Goal: Find specific page/section: Find specific page/section

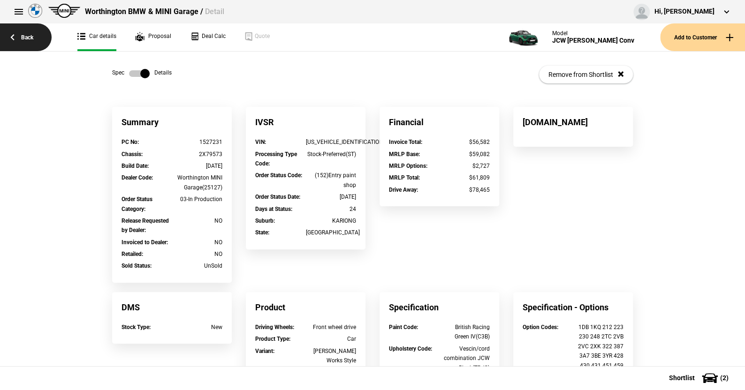
click at [25, 33] on link "Back" at bounding box center [26, 37] width 52 height 28
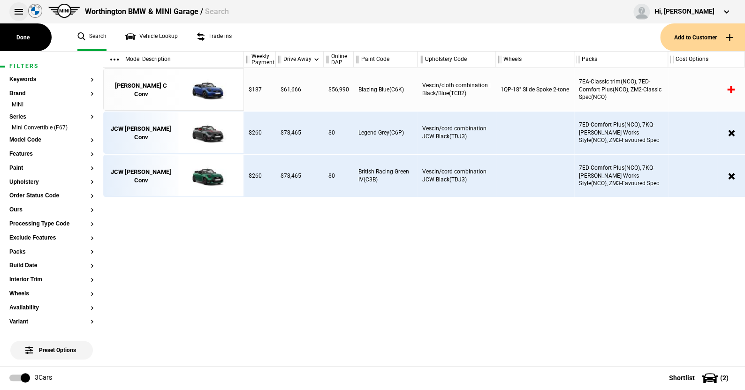
click at [15, 8] on button at bounding box center [18, 11] width 19 height 19
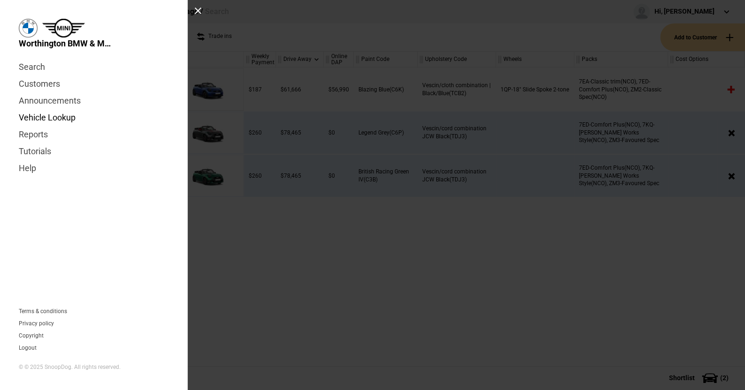
click at [65, 120] on link "Vehicle Lookup" at bounding box center [94, 117] width 150 height 17
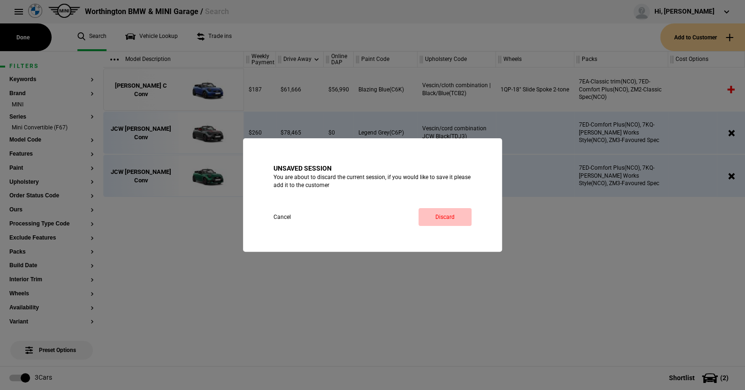
click at [440, 215] on link "Discard" at bounding box center [444, 217] width 53 height 18
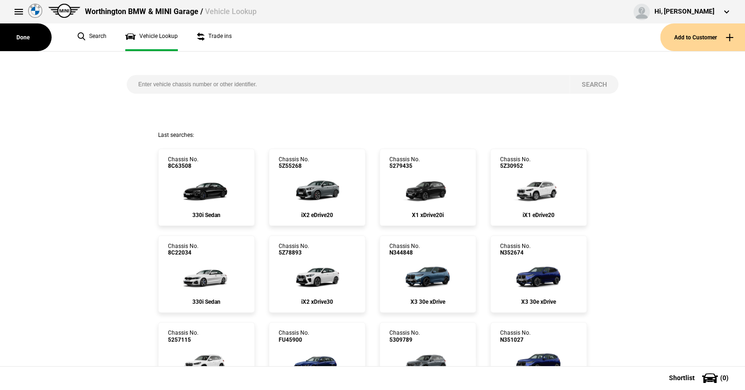
click at [132, 83] on input "search" at bounding box center [348, 84] width 443 height 19
paste input "WBA22EN0X09T89330"
type input "WBA22EN0X09T89330"
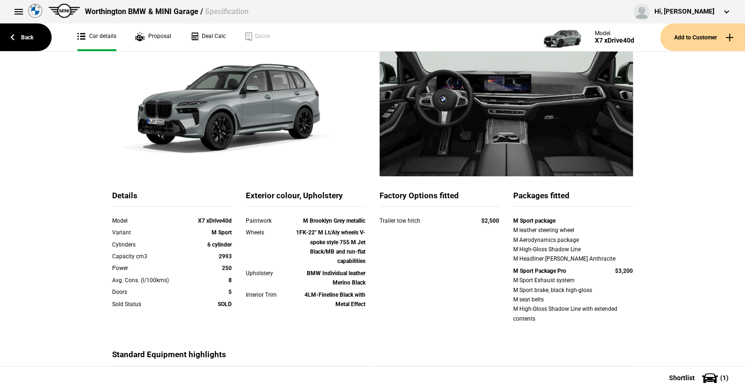
scroll to position [141, 0]
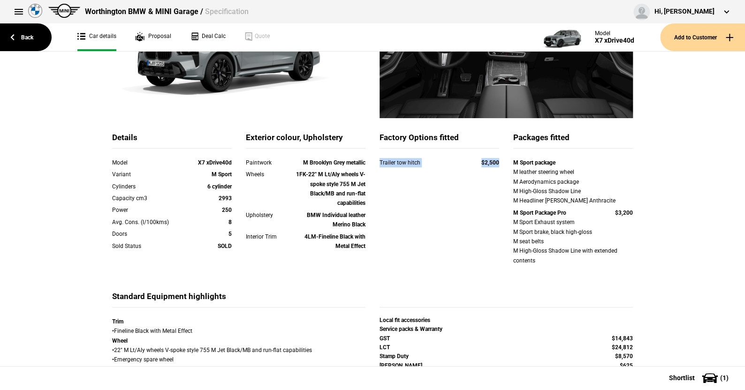
drag, startPoint x: 374, startPoint y: 163, endPoint x: 496, endPoint y: 164, distance: 122.0
click at [496, 164] on div "Trailer tow hitch $2,500" at bounding box center [439, 164] width 134 height 12
copy div "Trailer tow hitch $2,500"
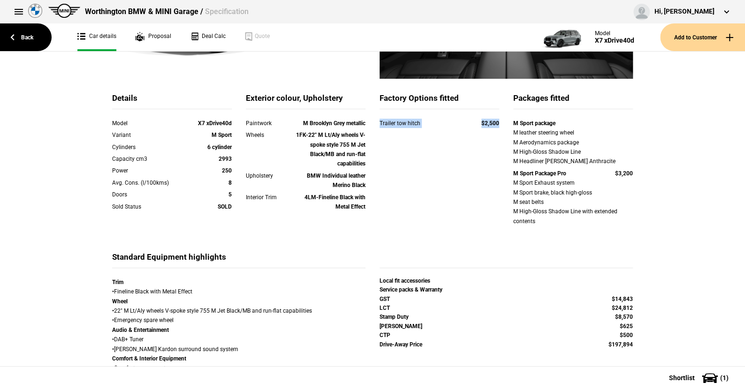
scroll to position [234, 0]
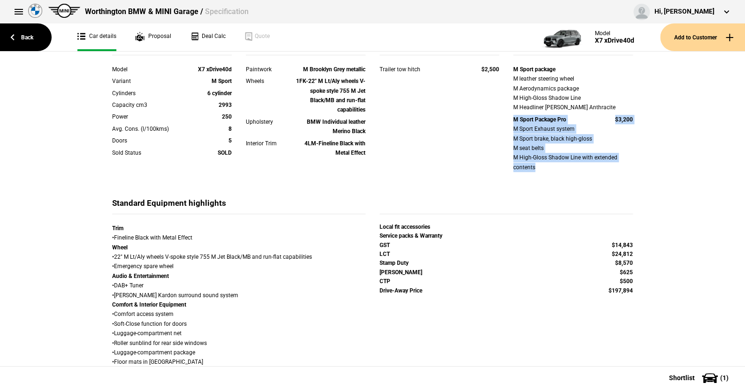
drag, startPoint x: 508, startPoint y: 120, endPoint x: 643, endPoint y: 167, distance: 143.0
click at [643, 167] on div "Details Model X7 xDrive40d Variant M Sport Cylinders 6 cylinder Capacity cm3 29…" at bounding box center [372, 310] width 549 height 874
copy div "M Sport Package Pro $3,200 M Sport Exhaust system M Sport brake, black high-glo…"
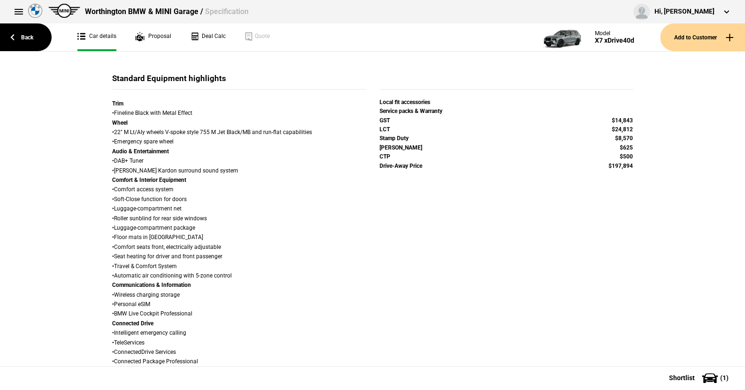
scroll to position [375, 0]
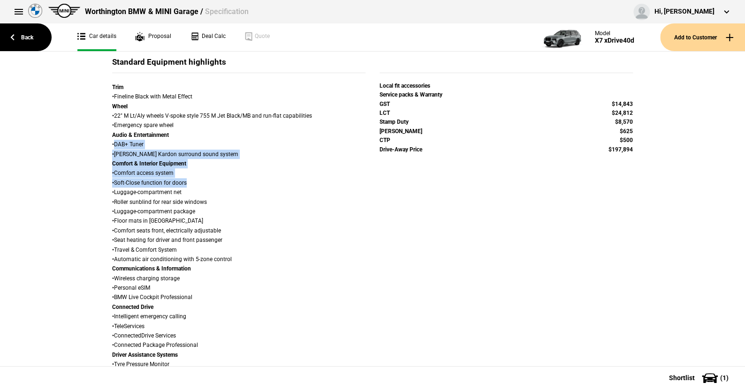
drag, startPoint x: 111, startPoint y: 143, endPoint x: 232, endPoint y: 181, distance: 127.3
click at [232, 181] on div "Trim • Fineline Black with Metal Effect Wheel • 22" M Lt/Aly wheels V-spoke sty…" at bounding box center [238, 331] width 253 height 497
copy div "DAB+ Tuner • Harman Kardon surround sound system Comfort & Interior Equipment •…"
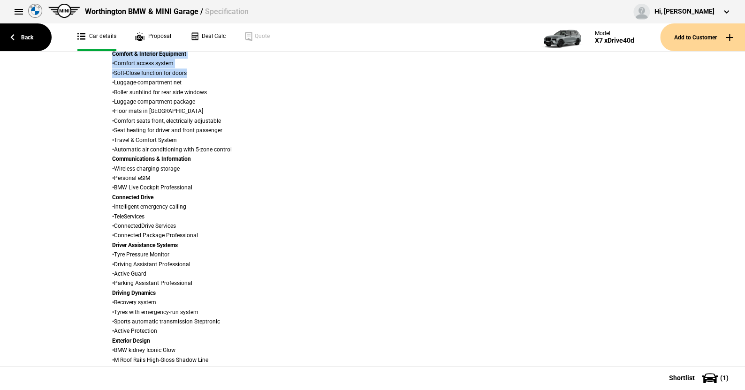
scroll to position [469, 0]
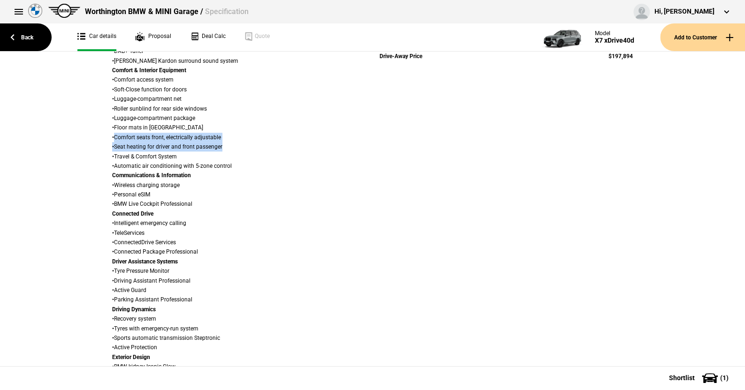
drag, startPoint x: 112, startPoint y: 136, endPoint x: 221, endPoint y: 142, distance: 109.9
click at [221, 142] on div "Trim • Fineline Black with Metal Effect Wheel • 22" M Lt/Aly wheels V-spoke sty…" at bounding box center [238, 237] width 253 height 497
copy div "Comfort seats front, electrically adjustable • Seat heating for driver and fron…"
click at [75, 142] on div "Details Model X7 xDrive40d Variant M Sport Cylinders 6 cylinder Capacity cm3 29…" at bounding box center [372, 75] width 745 height 874
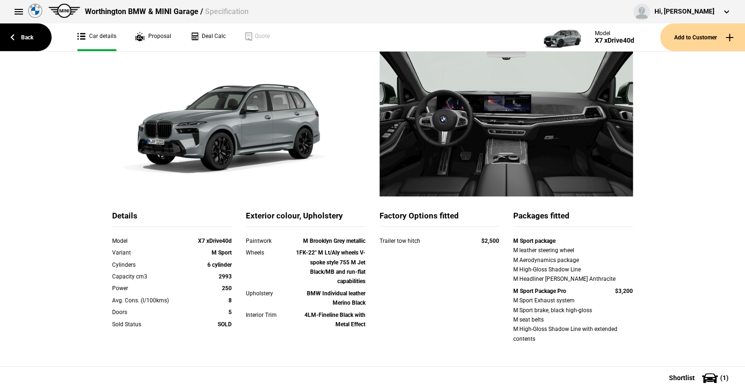
scroll to position [0, 0]
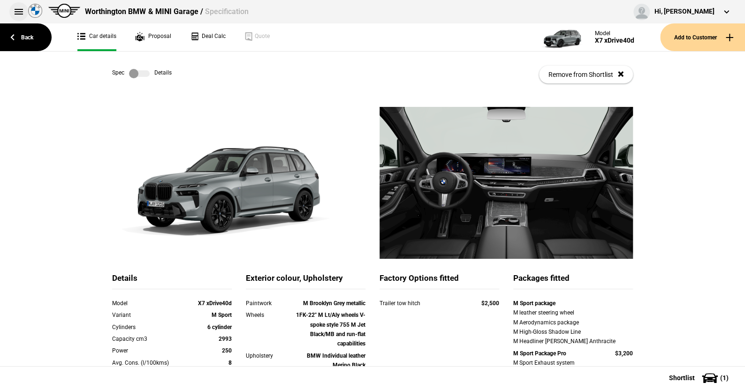
click at [16, 8] on button at bounding box center [18, 11] width 19 height 19
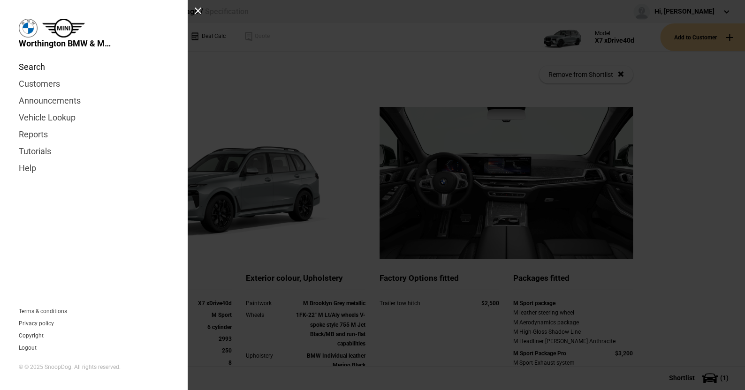
click at [29, 66] on link "Search" at bounding box center [94, 67] width 150 height 17
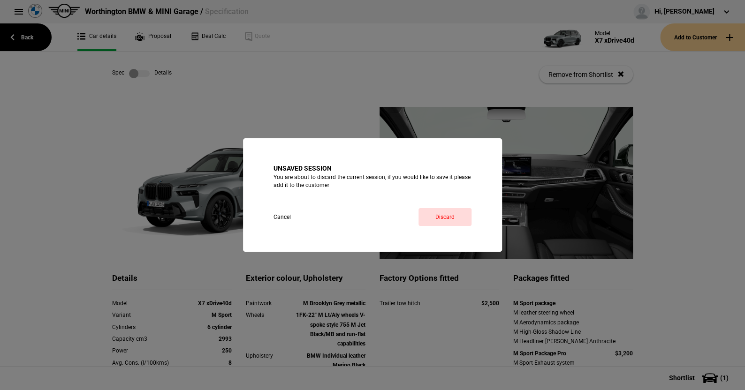
drag, startPoint x: 438, startPoint y: 210, endPoint x: 360, endPoint y: 192, distance: 79.4
click at [437, 210] on link "Discard" at bounding box center [444, 217] width 53 height 18
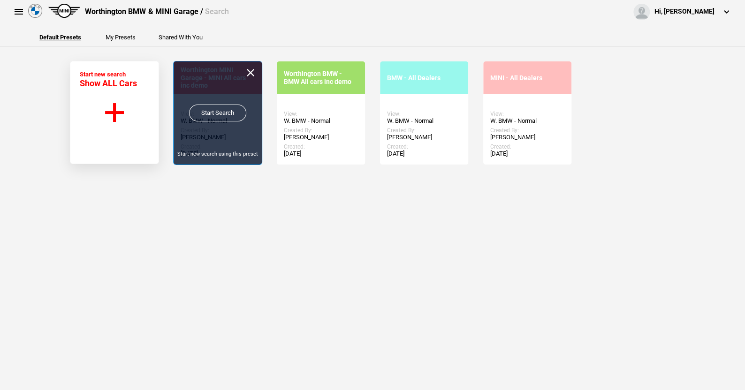
click at [212, 111] on link "Start Search" at bounding box center [217, 113] width 57 height 17
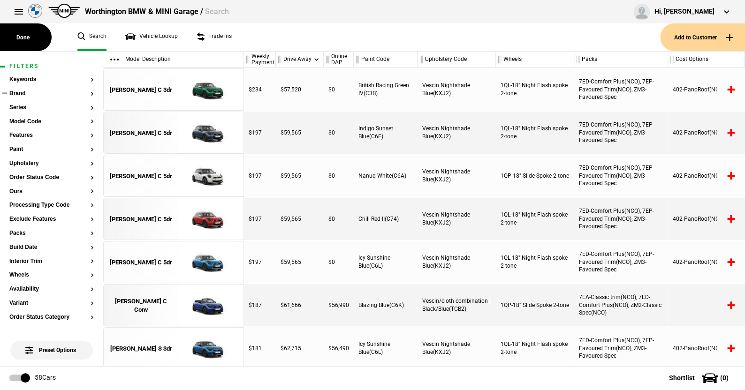
click at [21, 92] on button "Brand" at bounding box center [51, 94] width 84 height 7
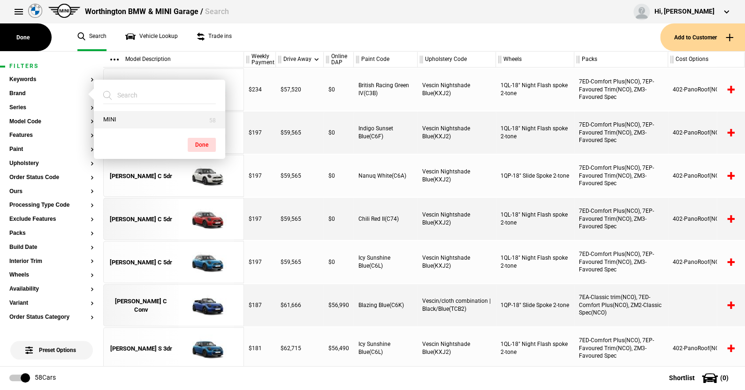
click at [131, 121] on button "MINI" at bounding box center [159, 119] width 131 height 17
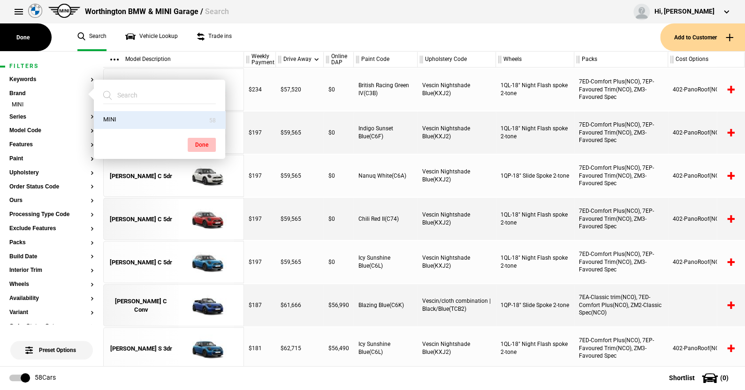
click at [197, 140] on button "Done" at bounding box center [202, 145] width 28 height 14
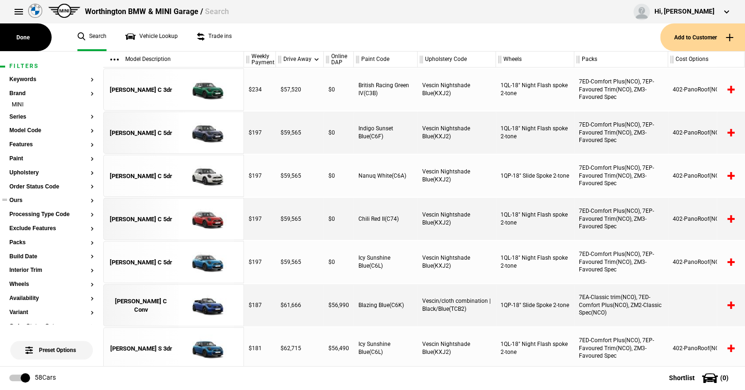
click at [15, 201] on button "Ours" at bounding box center [51, 201] width 84 height 7
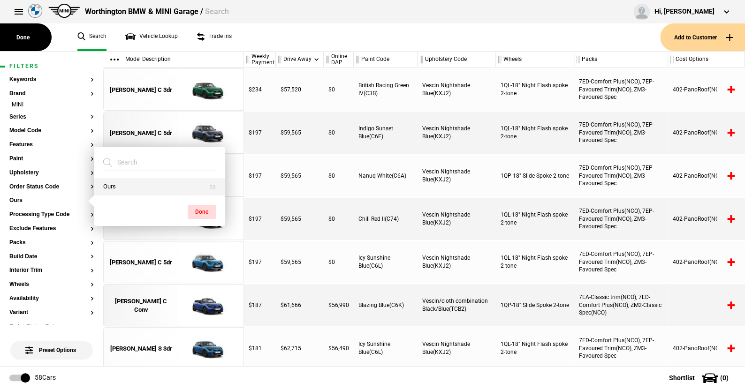
click at [126, 189] on button "Ours" at bounding box center [159, 186] width 131 height 17
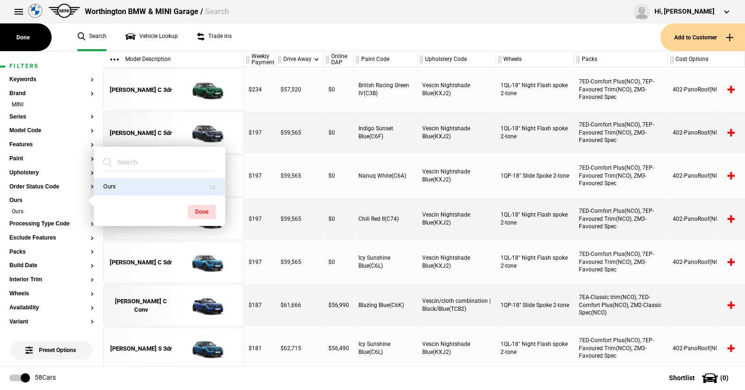
click at [202, 205] on div "Done" at bounding box center [159, 207] width 131 height 23
click at [199, 206] on button "Done" at bounding box center [202, 212] width 28 height 14
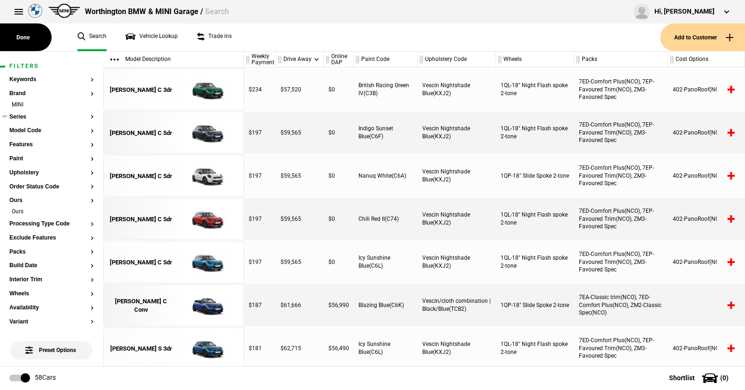
click at [21, 114] on button "Series" at bounding box center [51, 117] width 84 height 7
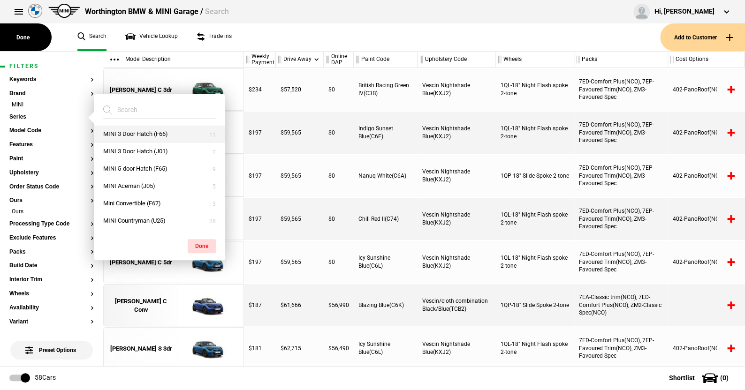
click at [127, 130] on button "MINI 3 Door Hatch (F66)" at bounding box center [159, 134] width 131 height 17
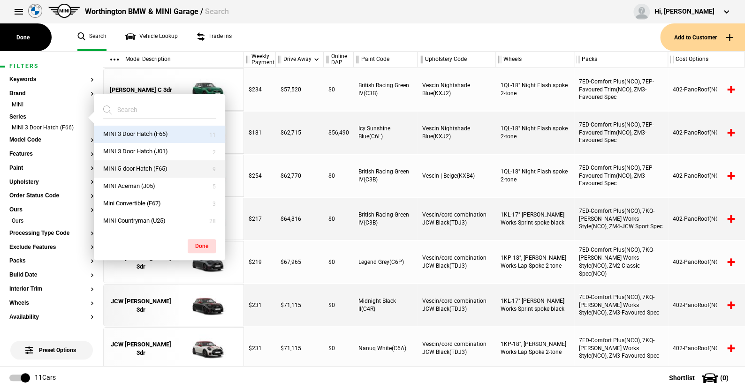
click at [134, 166] on button "MINI 5-door Hatch (F65)" at bounding box center [159, 168] width 131 height 17
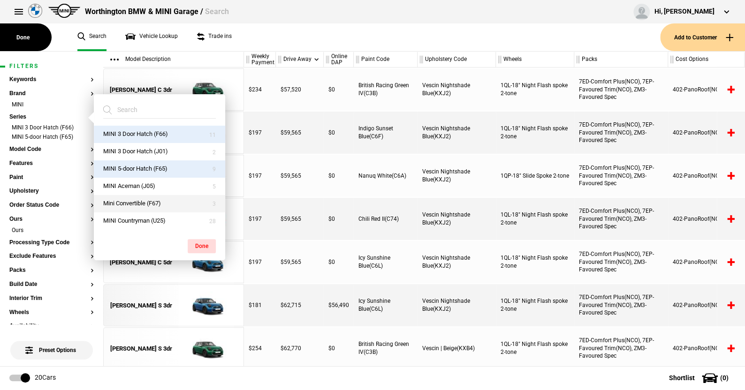
click at [134, 202] on button "Mini Convertible (F67)" at bounding box center [159, 203] width 131 height 17
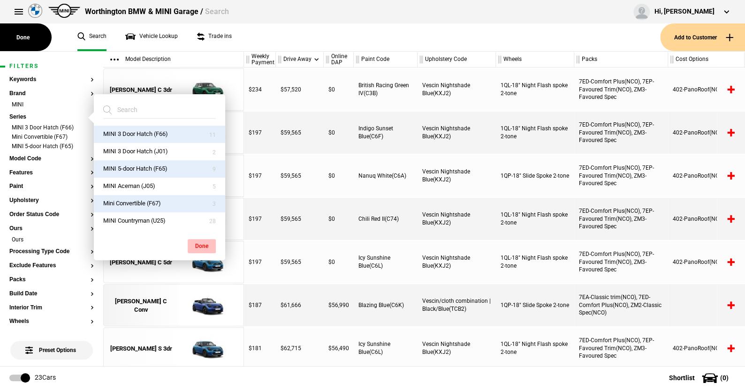
click at [200, 243] on button "Done" at bounding box center [202, 246] width 28 height 14
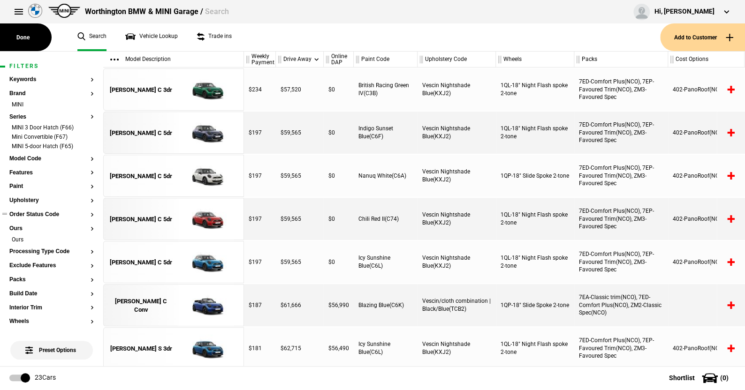
click at [48, 216] on button "Order Status Code" at bounding box center [51, 215] width 84 height 7
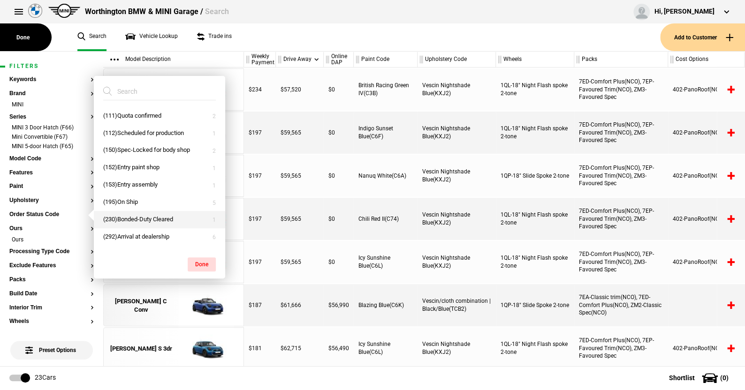
click at [129, 218] on button "(230)Bonded-Duty Cleared" at bounding box center [159, 219] width 131 height 17
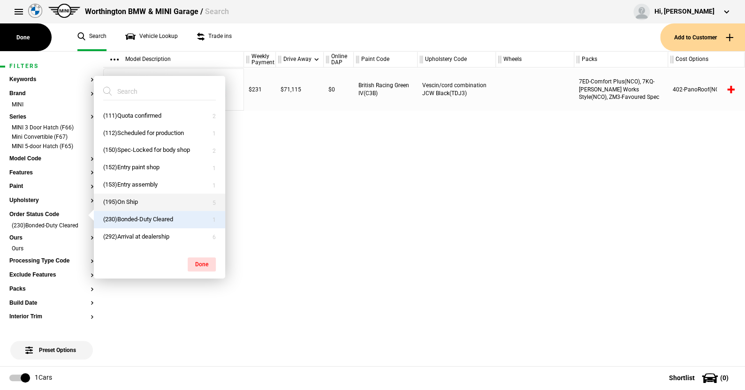
click at [125, 203] on button "(195)On Ship" at bounding box center [159, 202] width 131 height 17
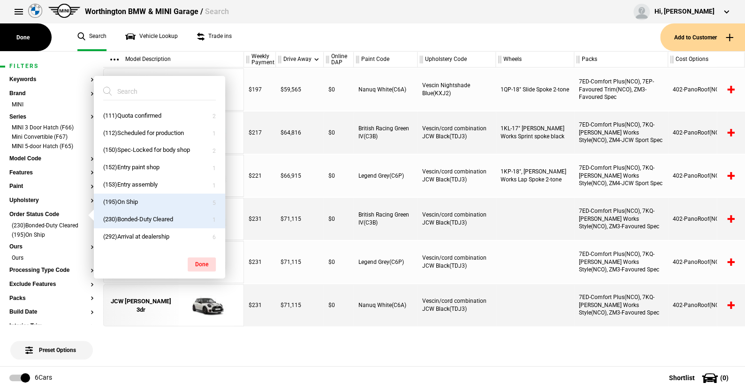
click at [125, 200] on button "(195)On Ship" at bounding box center [159, 202] width 131 height 17
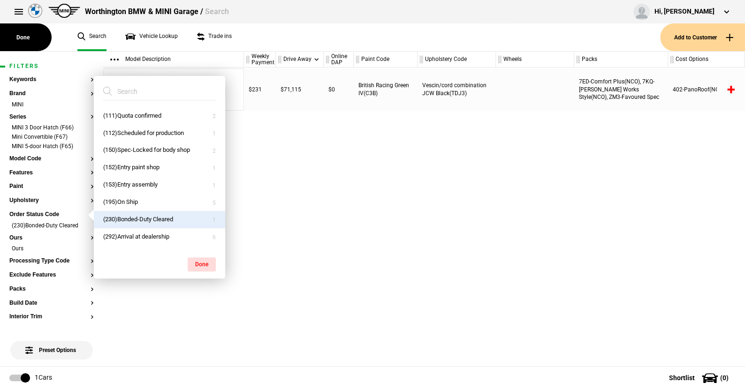
click at [146, 218] on button "(230)Bonded-Duty Cleared" at bounding box center [159, 219] width 131 height 17
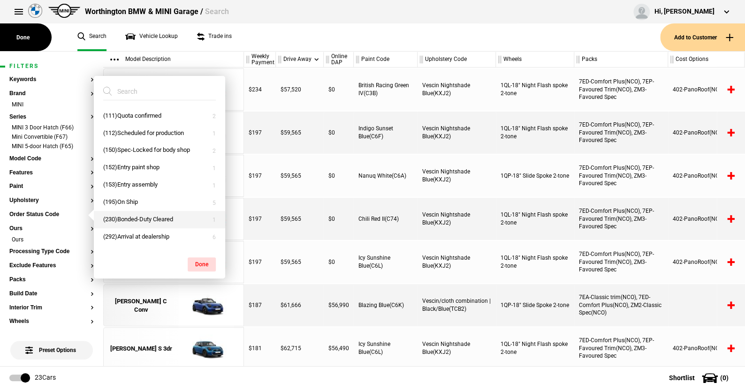
click at [154, 214] on button "(230)Bonded-Duty Cleared" at bounding box center [159, 219] width 131 height 17
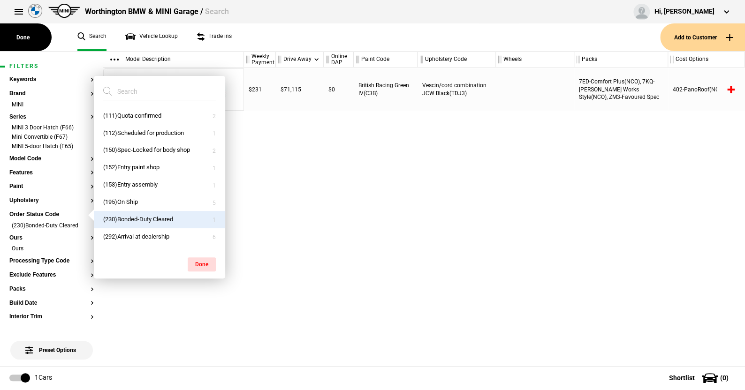
click at [259, 29] on ul "Search Vehicle Lookup Trade ins" at bounding box center [364, 37] width 592 height 28
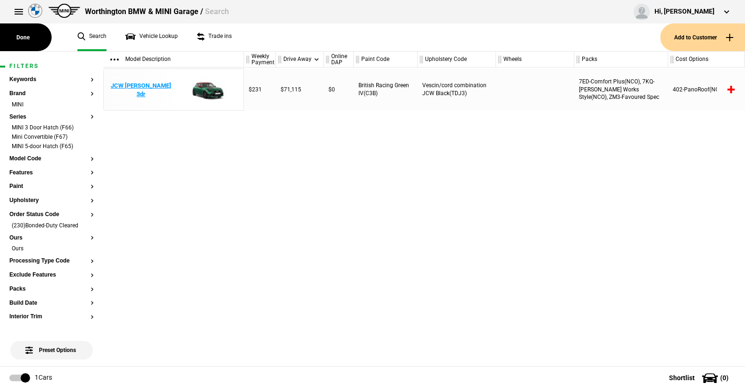
click at [206, 86] on img at bounding box center [206, 90] width 65 height 42
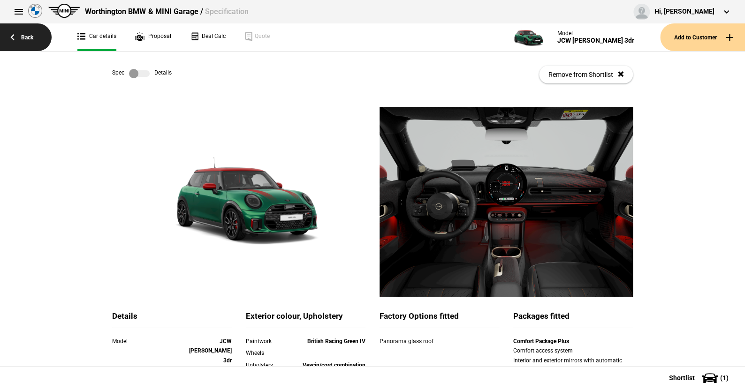
click at [33, 37] on link "Back" at bounding box center [26, 37] width 52 height 28
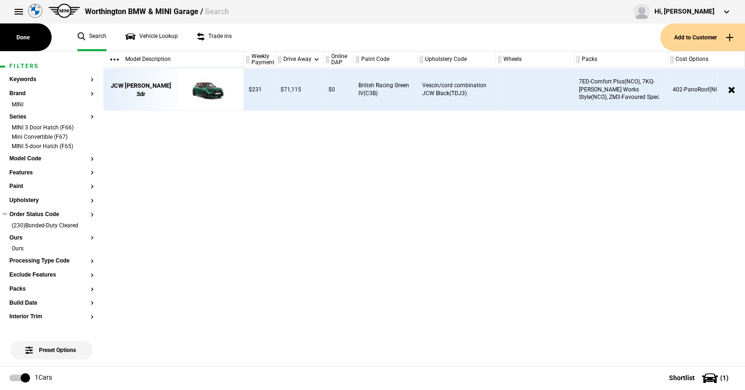
click at [52, 213] on button "Order Status Code" at bounding box center [51, 215] width 84 height 7
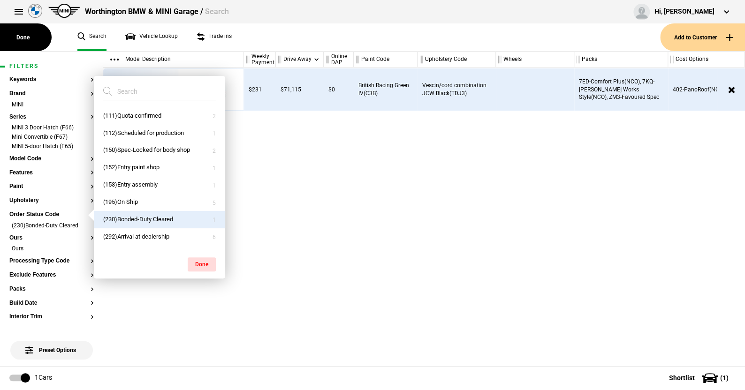
click at [131, 217] on button "(230)Bonded-Duty Cleared" at bounding box center [159, 219] width 131 height 17
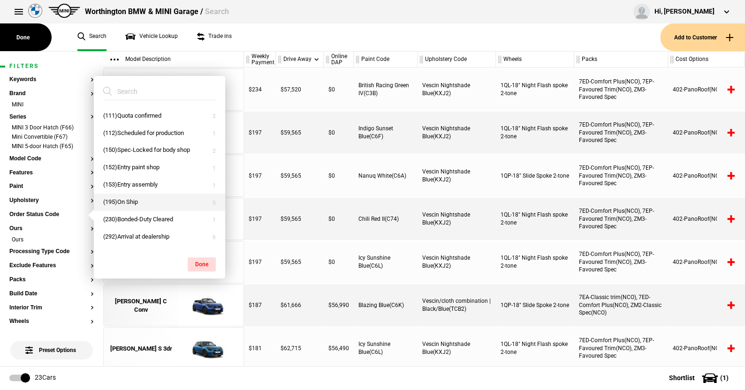
click at [128, 200] on button "(195)On Ship" at bounding box center [159, 202] width 131 height 17
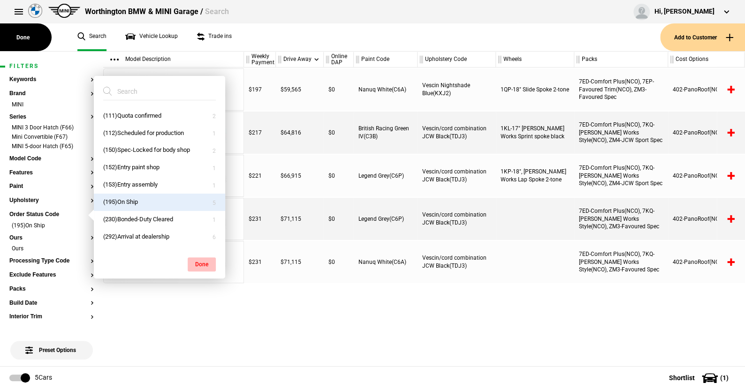
click at [201, 258] on button "Done" at bounding box center [202, 265] width 28 height 14
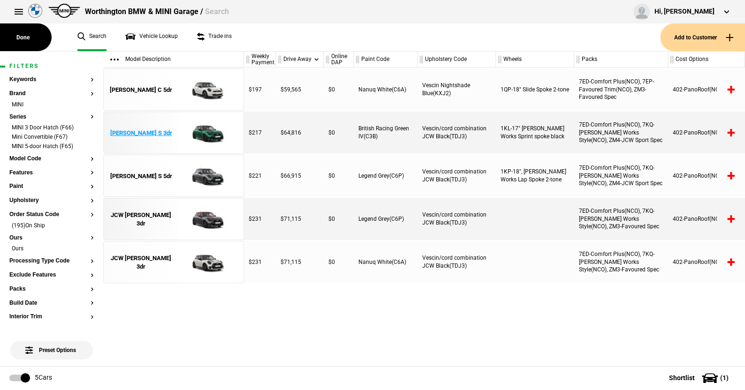
click at [209, 129] on img at bounding box center [206, 133] width 65 height 42
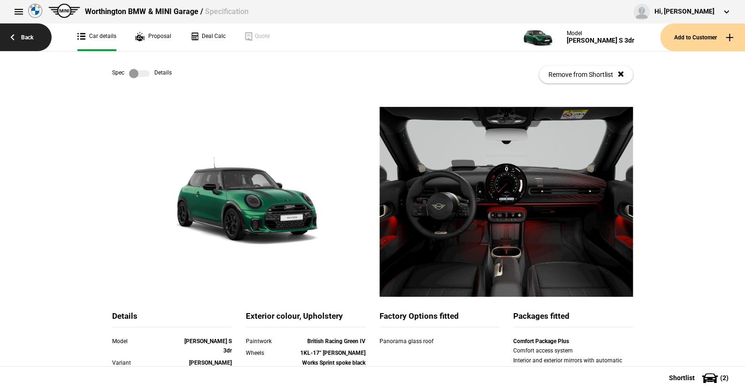
click at [32, 35] on link "Back" at bounding box center [26, 37] width 52 height 28
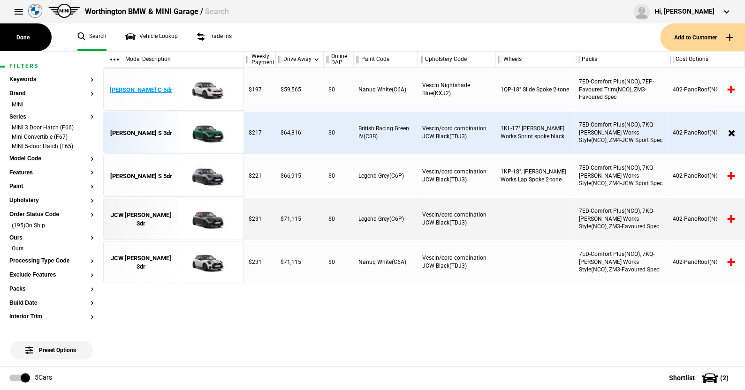
click at [210, 86] on img at bounding box center [206, 90] width 65 height 42
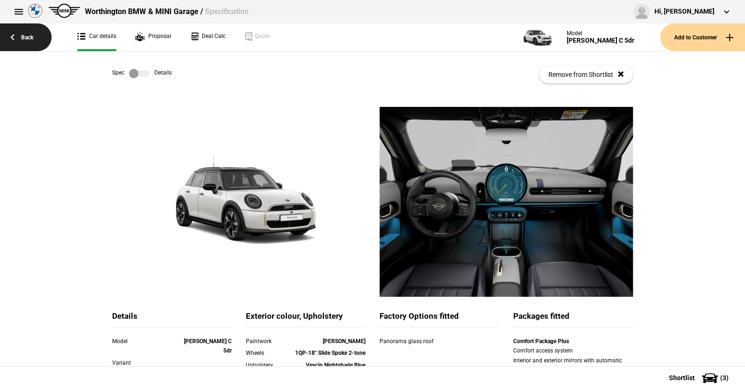
click at [29, 34] on link "Back" at bounding box center [26, 37] width 52 height 28
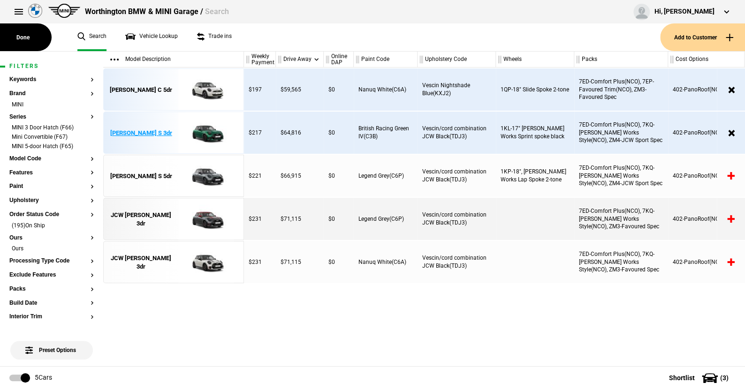
click at [152, 130] on div "Cooper S 3dr" at bounding box center [141, 133] width 62 height 8
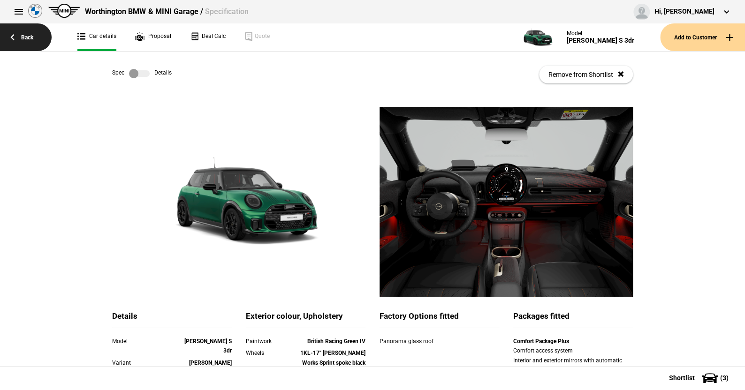
click at [31, 38] on link "Back" at bounding box center [26, 37] width 52 height 28
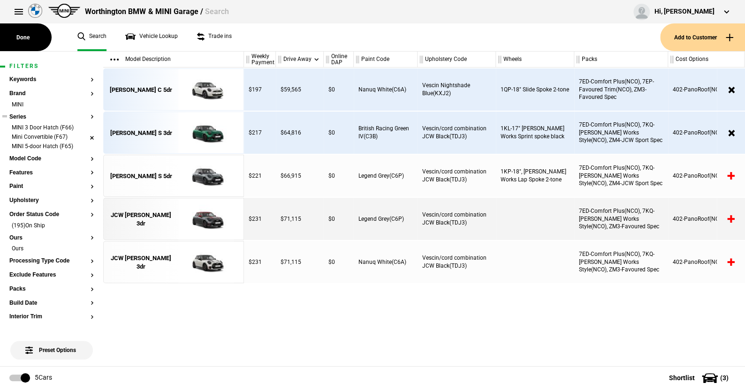
click at [85, 136] on li "Mini Convertible (F67)" at bounding box center [51, 137] width 84 height 9
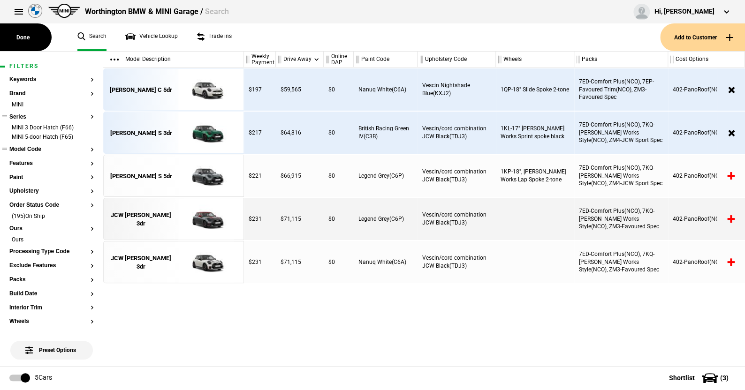
click at [36, 149] on button "Model Code" at bounding box center [51, 149] width 84 height 7
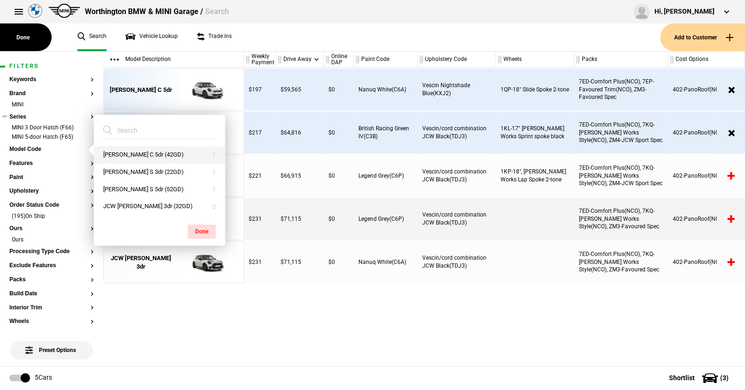
click at [127, 154] on button "Cooper C 5dr (42GD)" at bounding box center [159, 154] width 131 height 17
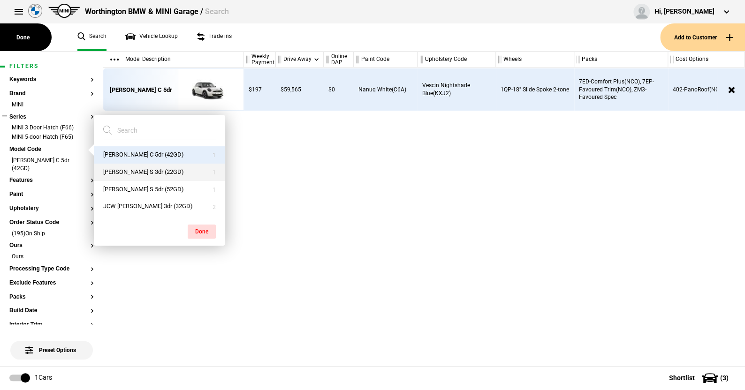
click at [127, 171] on button "Cooper S 3dr (22GD)" at bounding box center [159, 172] width 131 height 17
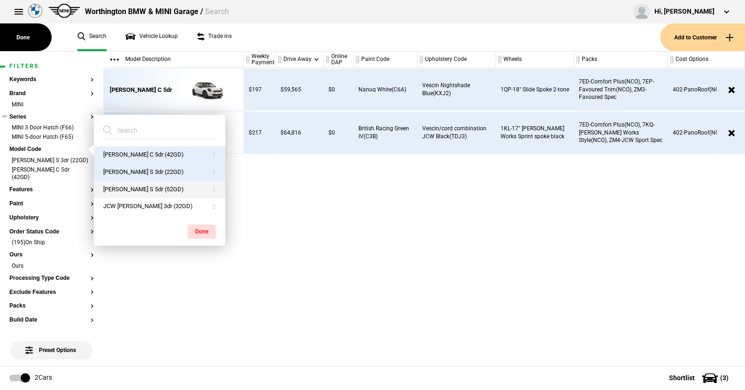
click at [135, 189] on button "Cooper S 5dr (52GD)" at bounding box center [159, 189] width 131 height 17
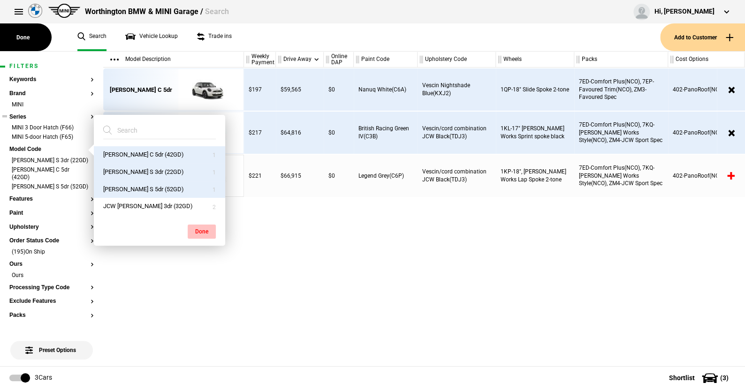
click at [197, 229] on button "Done" at bounding box center [202, 232] width 28 height 14
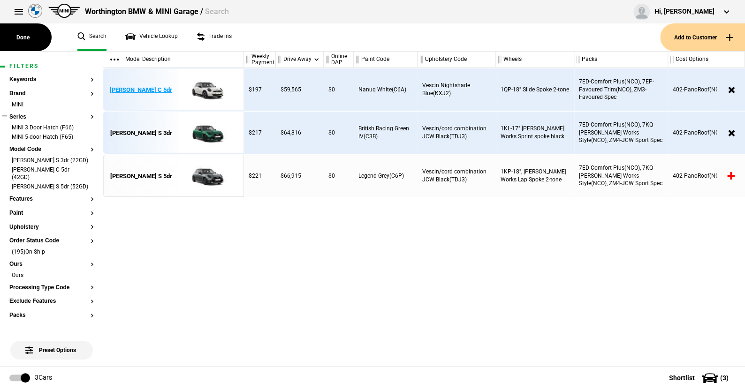
click at [205, 88] on img at bounding box center [206, 90] width 65 height 42
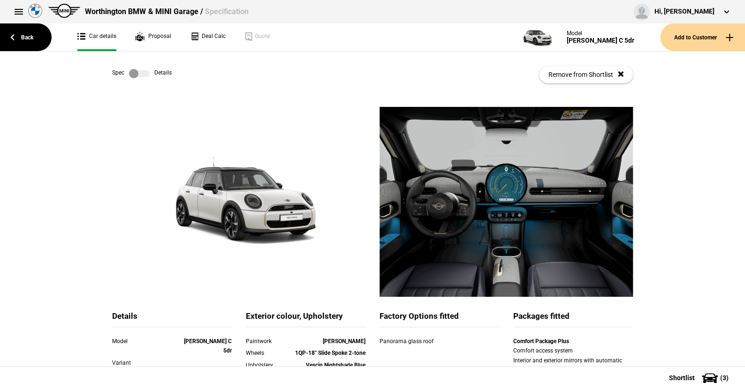
click at [142, 75] on label at bounding box center [139, 73] width 21 height 9
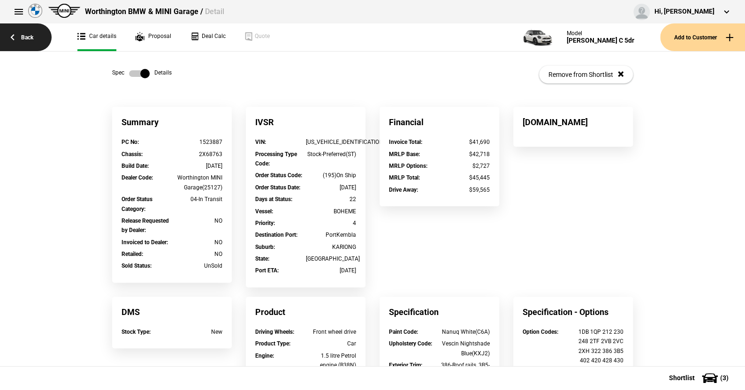
click at [27, 35] on link "Back" at bounding box center [26, 37] width 52 height 28
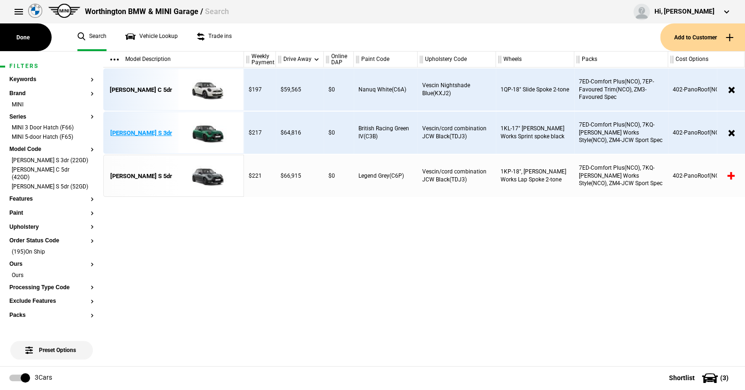
click at [209, 129] on img at bounding box center [206, 133] width 65 height 42
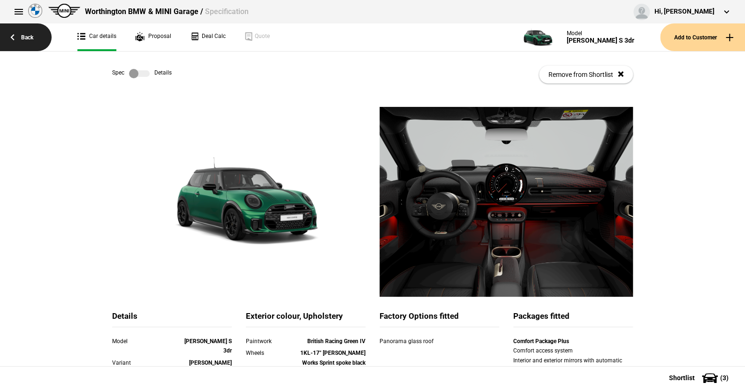
click at [27, 34] on link "Back" at bounding box center [26, 37] width 52 height 28
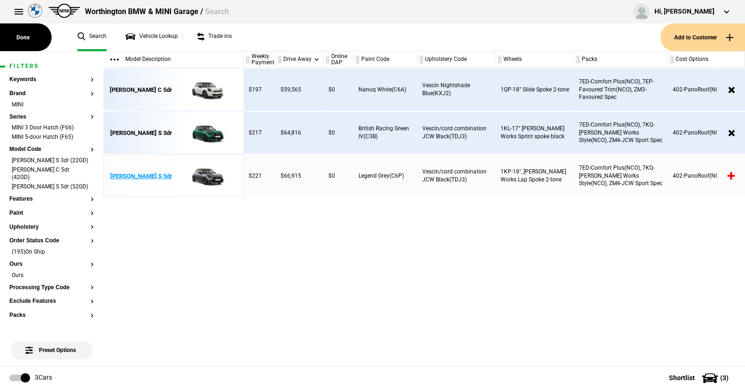
click at [207, 171] on img at bounding box center [206, 176] width 65 height 42
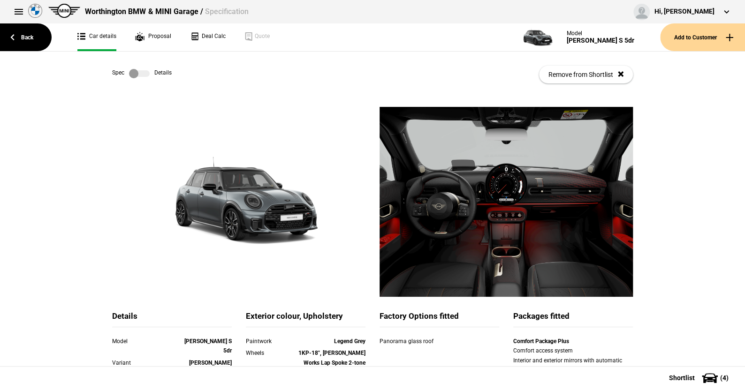
click at [141, 72] on label at bounding box center [139, 73] width 21 height 9
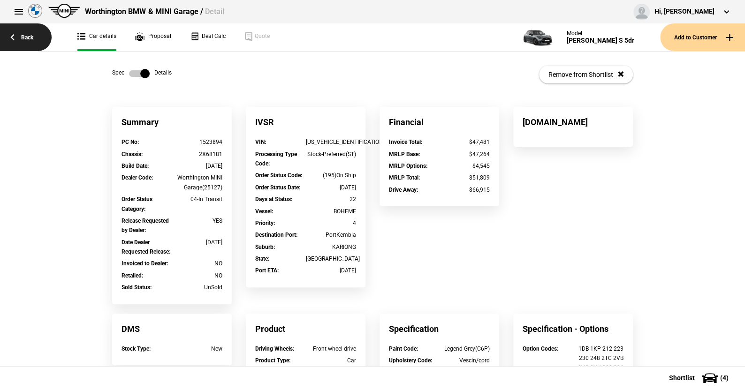
click at [26, 38] on link "Back" at bounding box center [26, 37] width 52 height 28
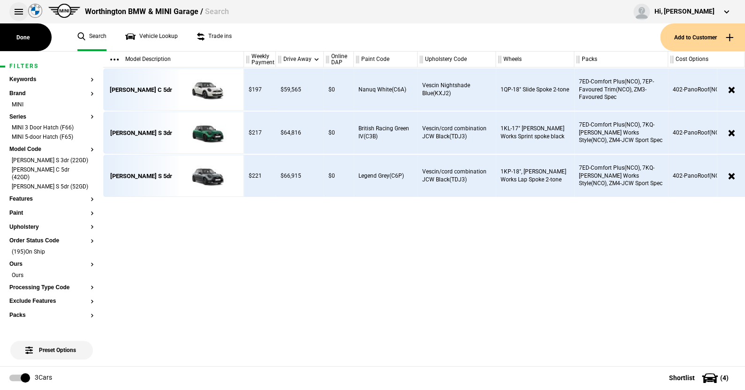
click at [18, 12] on button at bounding box center [18, 11] width 19 height 19
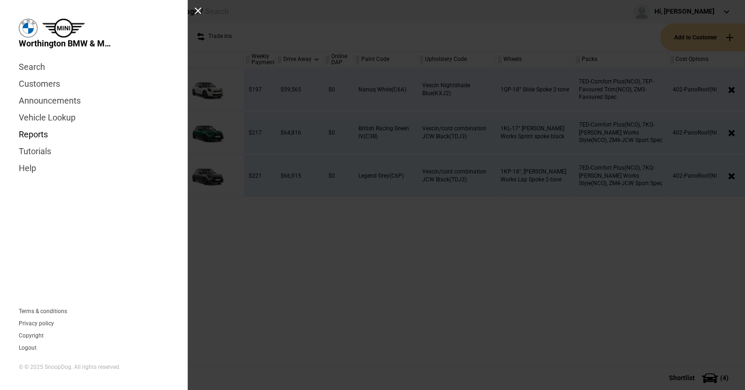
click at [34, 131] on link "Reports" at bounding box center [94, 134] width 150 height 17
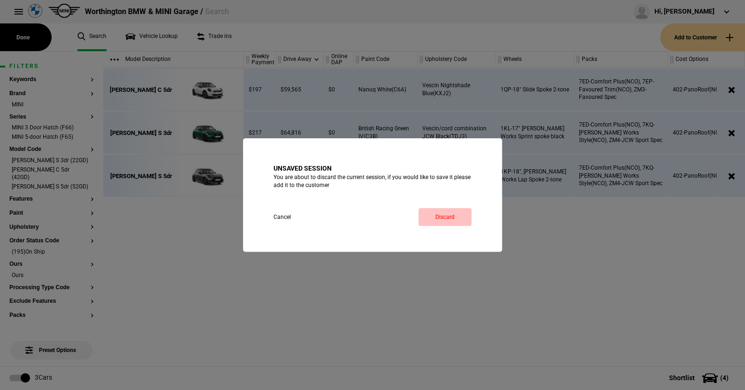
click at [452, 213] on link "Discard" at bounding box center [444, 217] width 53 height 18
click at [438, 216] on link "Discard" at bounding box center [444, 217] width 53 height 18
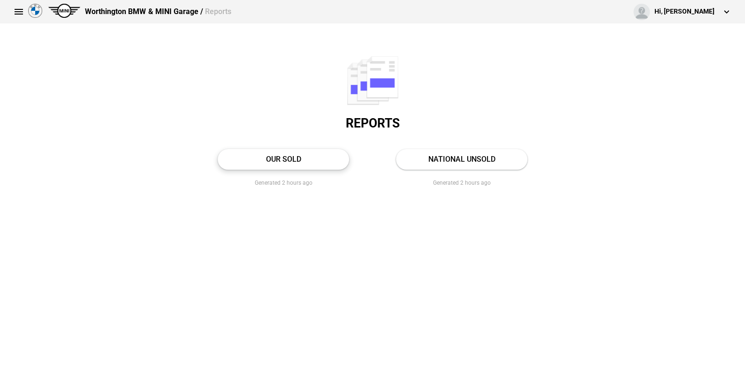
click at [280, 158] on link "OUR SOLD" at bounding box center [283, 159] width 131 height 21
